Goal: Obtain resource: Obtain resource

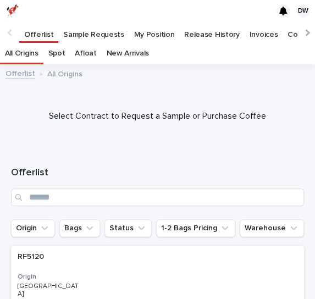
click at [147, 33] on p "My Position" at bounding box center [154, 31] width 41 height 18
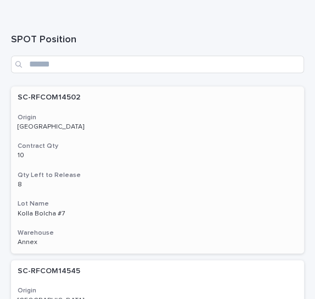
scroll to position [302, 0]
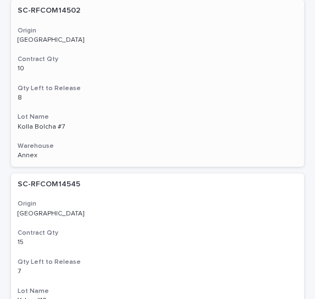
click at [122, 122] on div "Lot Name [PERSON_NAME] #7 [PERSON_NAME] Bolcha #7" at bounding box center [158, 122] width 280 height 18
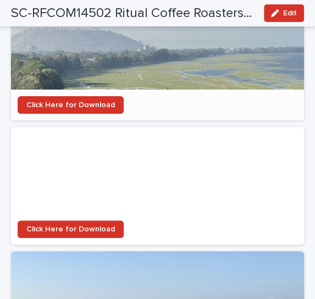
scroll to position [3370, 0]
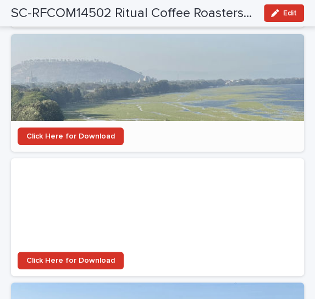
click at [123, 163] on div at bounding box center [157, 201] width 293 height 87
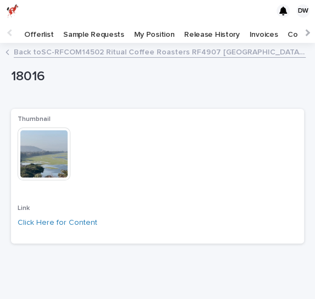
click at [40, 159] on img at bounding box center [44, 154] width 53 height 53
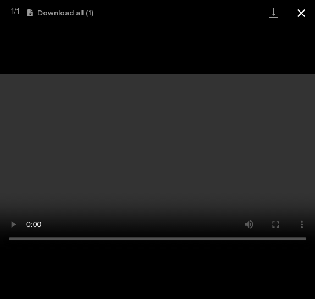
click at [302, 15] on button "Close gallery" at bounding box center [301, 13] width 27 height 26
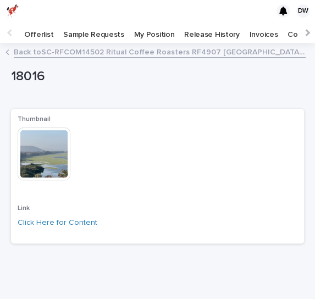
click at [27, 54] on link "Back to SC-RFCOM14502 Ritual Coffee Roasters RF4907 [GEOGRAPHIC_DATA] Kolla Bol…" at bounding box center [160, 51] width 292 height 13
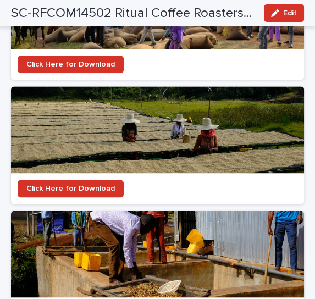
scroll to position [3799, 0]
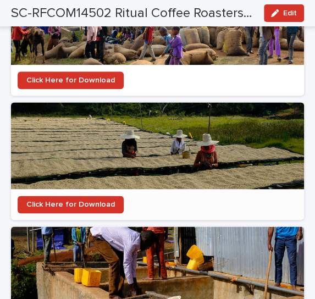
click at [96, 102] on div at bounding box center [157, 145] width 293 height 87
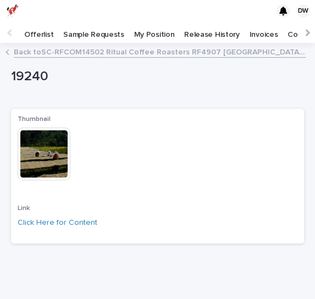
click at [40, 157] on img at bounding box center [44, 154] width 53 height 53
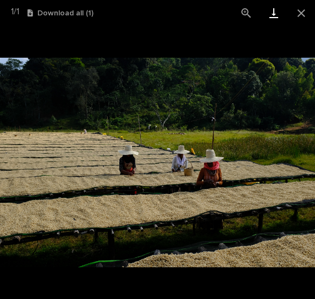
click at [272, 15] on link "Download" at bounding box center [273, 13] width 27 height 26
click at [301, 14] on button "Close gallery" at bounding box center [301, 13] width 27 height 26
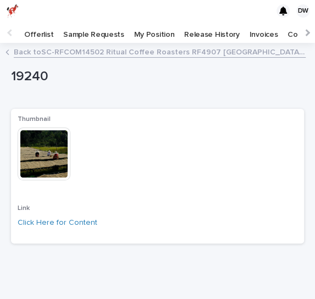
click at [46, 55] on link "Back to SC-RFCOM14502 Ritual Coffee Roasters RF4907 [GEOGRAPHIC_DATA] Kolla Bol…" at bounding box center [160, 51] width 292 height 13
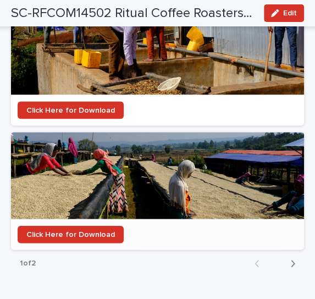
scroll to position [3870, 0]
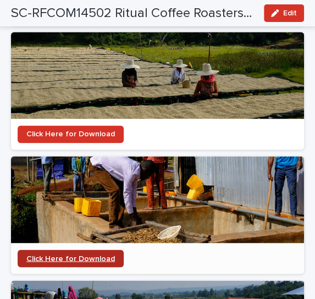
click at [94, 255] on span "Click Here for Download" at bounding box center [70, 259] width 89 height 8
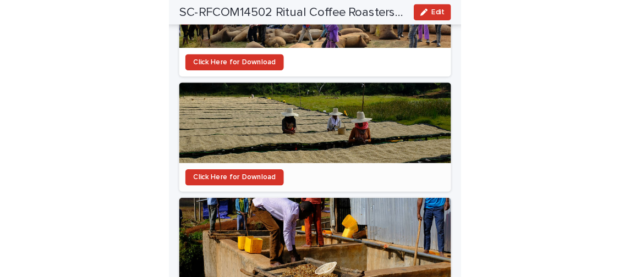
scroll to position [3814, 0]
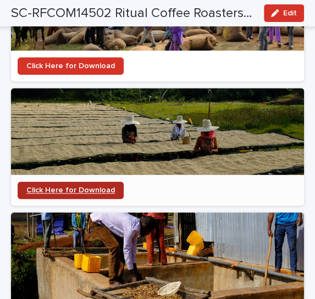
click at [51, 186] on span "Click Here for Download" at bounding box center [70, 190] width 89 height 8
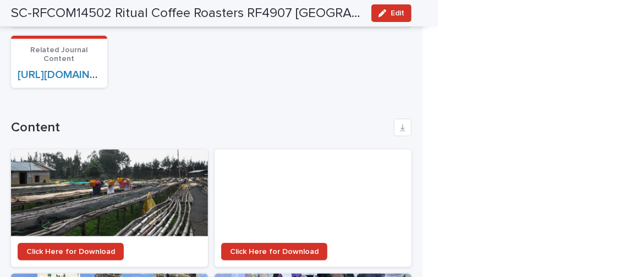
scroll to position [1513, 0]
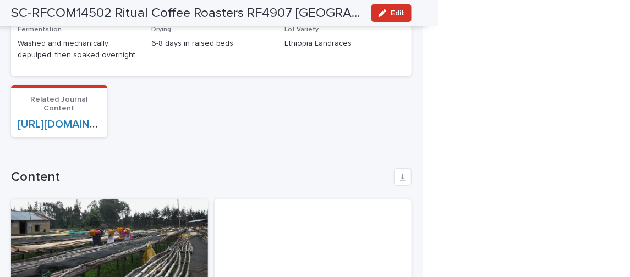
click at [90, 199] on div at bounding box center [109, 242] width 197 height 87
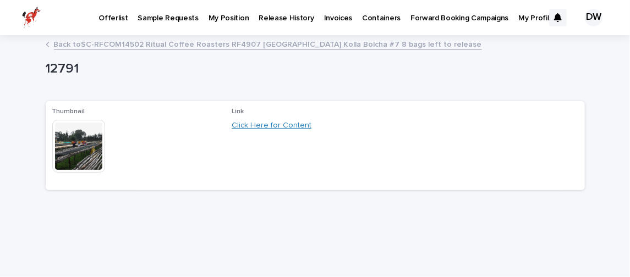
click at [258, 125] on link "Click Here for Content" at bounding box center [271, 126] width 80 height 8
click at [179, 51] on div "Back to SC-RFCOM14502 Ritual Coffee Roasters RF4907 [GEOGRAPHIC_DATA] Kolla Bol…" at bounding box center [315, 44] width 550 height 15
click at [182, 47] on link "Back to SC-RFCOM14502 Ritual Coffee Roasters RF4907 [GEOGRAPHIC_DATA] Kolla Bol…" at bounding box center [268, 43] width 428 height 13
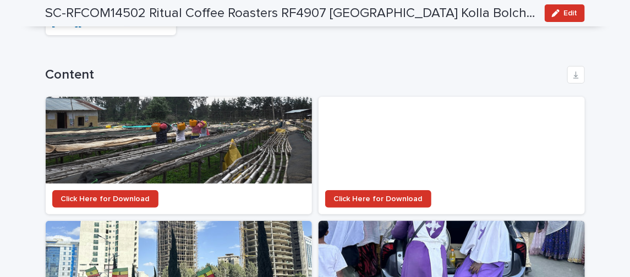
scroll to position [1613, 0]
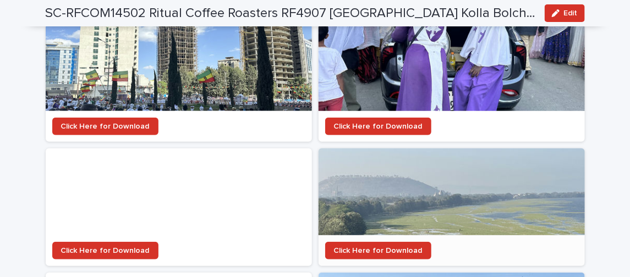
click at [315, 167] on div at bounding box center [451, 191] width 266 height 87
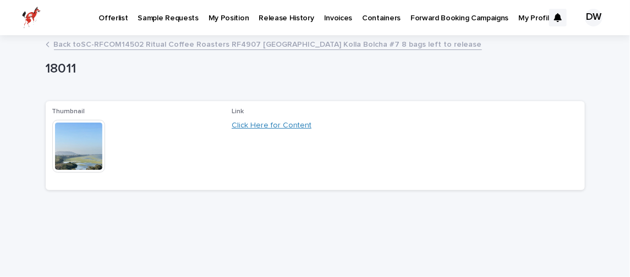
click at [255, 122] on link "Click Here for Content" at bounding box center [271, 126] width 80 height 8
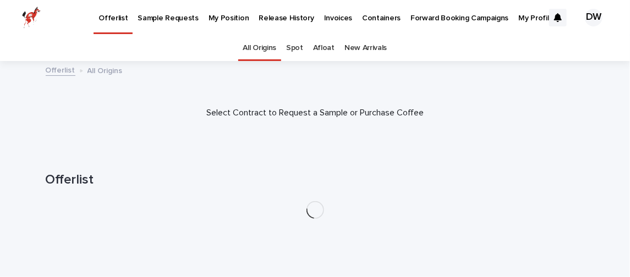
click at [219, 17] on p "My Position" at bounding box center [228, 11] width 41 height 23
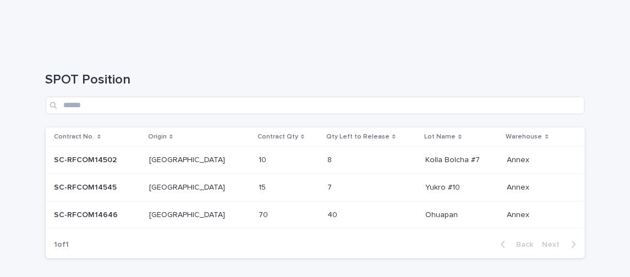
scroll to position [198, 0]
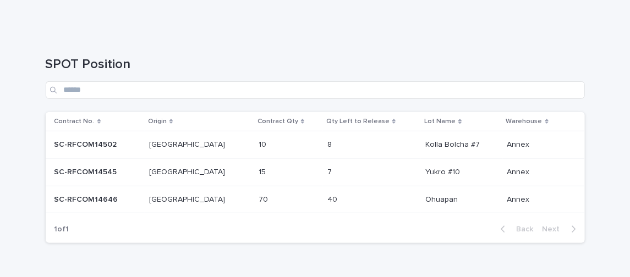
click at [258, 146] on p at bounding box center [281, 144] width 46 height 9
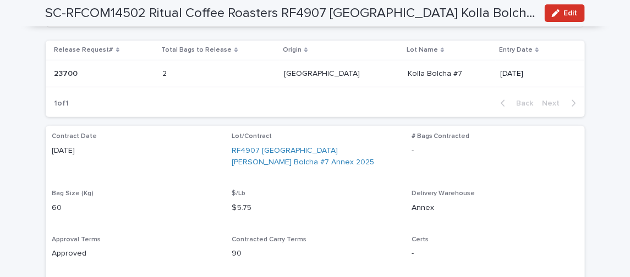
scroll to position [52, 0]
